Goal: Transaction & Acquisition: Purchase product/service

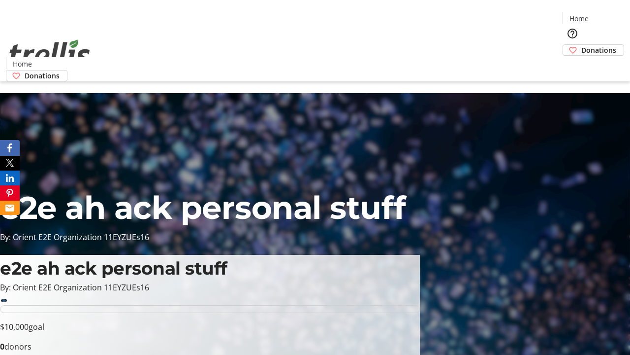
click at [602, 15] on span "Sign Up" at bounding box center [606, 14] width 29 height 12
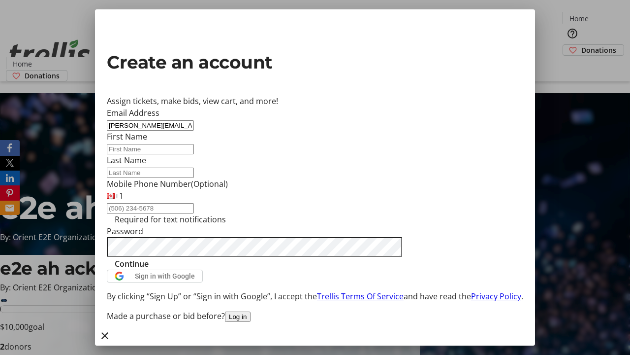
type input "[PERSON_NAME][EMAIL_ADDRESS][DOMAIN_NAME]"
type input "[PERSON_NAME]"
click at [149, 269] on span "Continue" at bounding box center [132, 264] width 34 height 12
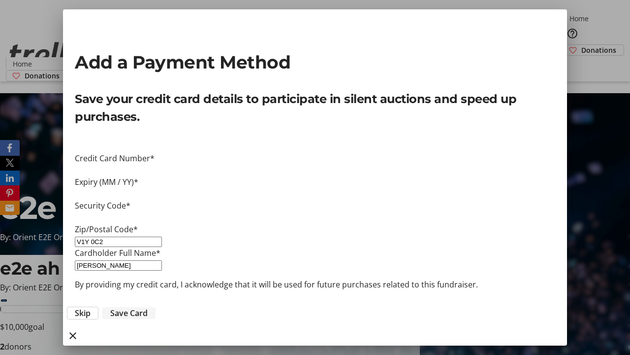
type input "V1Y 0C2"
click at [148, 307] on span "Save Card" at bounding box center [128, 313] width 37 height 12
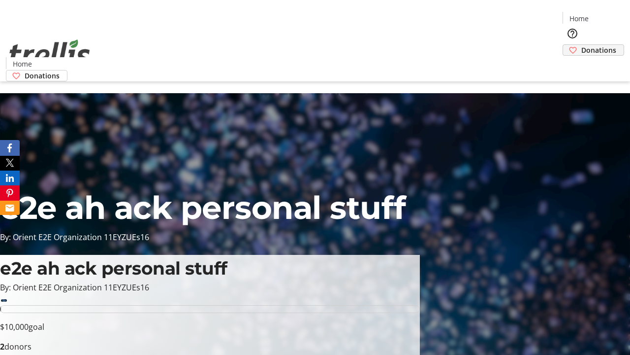
click at [582, 45] on span "Donations" at bounding box center [599, 50] width 35 height 10
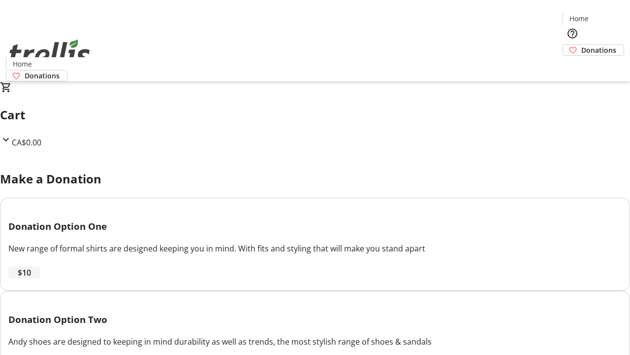
click at [31, 278] on span "$10" at bounding box center [24, 272] width 13 height 12
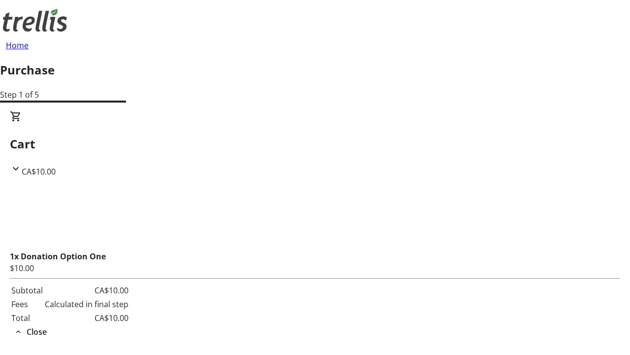
select select "CA"
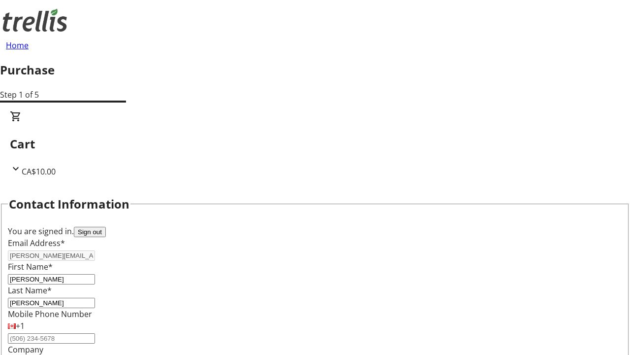
type input "[STREET_ADDRESS][PERSON_NAME]"
type input "Kelowna"
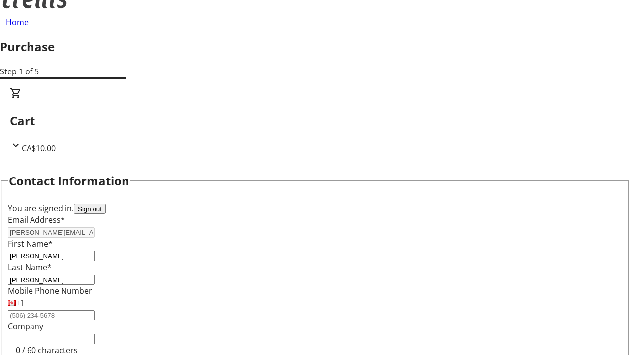
select select "BC"
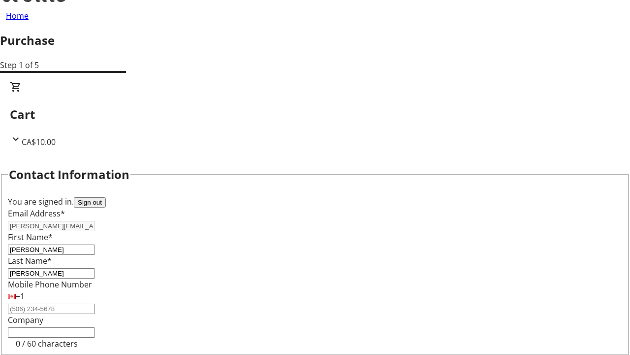
type input "Kelowna"
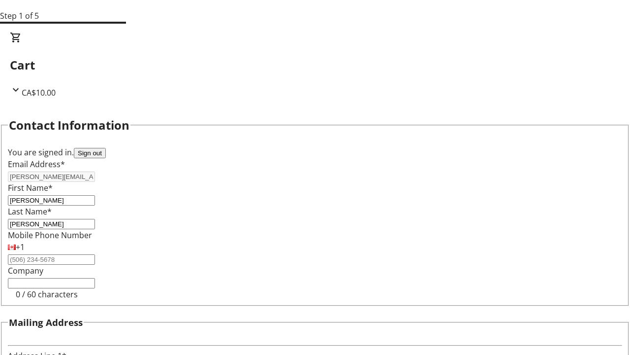
type input "V1Y 0C2"
